Goal: Task Accomplishment & Management: Manage account settings

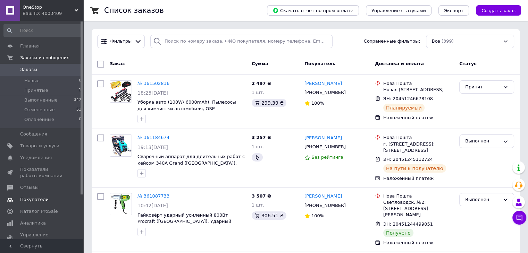
drag, startPoint x: 47, startPoint y: 188, endPoint x: 46, endPoint y: 182, distance: 5.6
click at [46, 188] on span "Отзывы" at bounding box center [42, 188] width 44 height 6
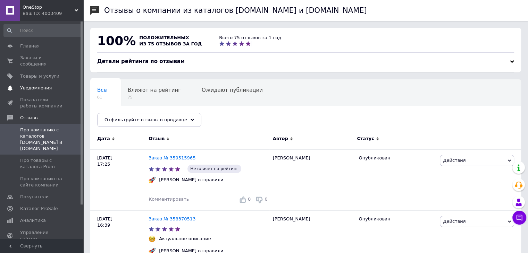
click at [40, 85] on span "Уведомления" at bounding box center [36, 88] width 32 height 6
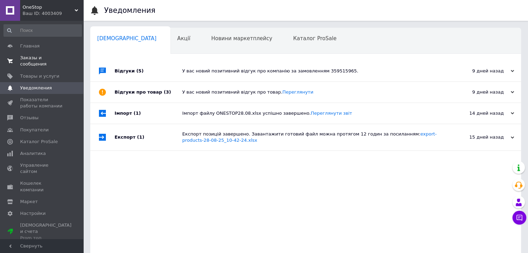
click at [51, 57] on span "Заказы и сообщения" at bounding box center [42, 61] width 44 height 12
